Goal: Task Accomplishment & Management: Manage account settings

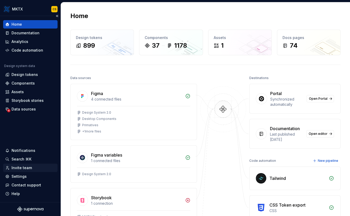
click at [24, 167] on div "Invite team" at bounding box center [22, 167] width 20 height 5
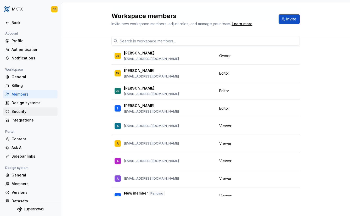
click at [25, 111] on div "Security" at bounding box center [34, 111] width 44 height 5
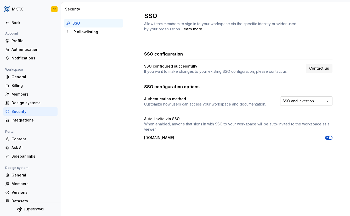
click at [299, 102] on html "MKTX CS Back Account Profile Authentication Notifications Workspace General Bil…" at bounding box center [175, 108] width 350 height 216
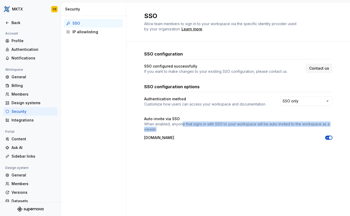
drag, startPoint x: 181, startPoint y: 125, endPoint x: 231, endPoint y: 127, distance: 50.2
click at [231, 127] on p "When enabled, anyone that signs in with SSO to your workspace will be auto-invi…" at bounding box center [238, 126] width 188 height 10
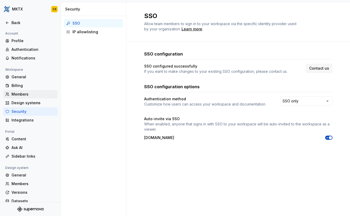
click at [31, 93] on div "Members" at bounding box center [34, 93] width 44 height 5
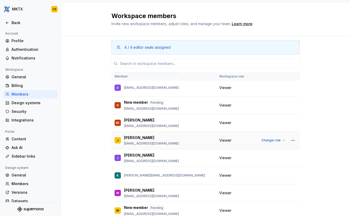
scroll to position [201, 0]
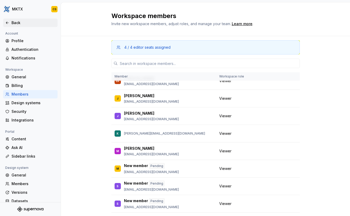
click at [10, 21] on div "Back" at bounding box center [30, 22] width 50 height 5
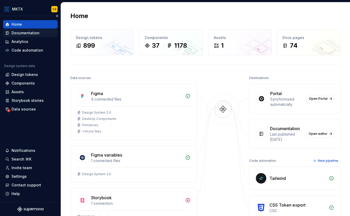
click at [24, 31] on div "Documentation" at bounding box center [26, 32] width 28 height 5
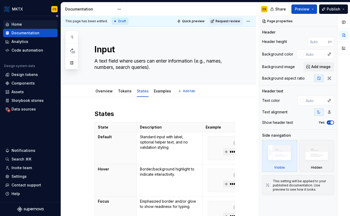
type textarea "*"
click at [31, 167] on div "Invite team" at bounding box center [30, 167] width 50 height 5
